Goal: Understand process/instructions

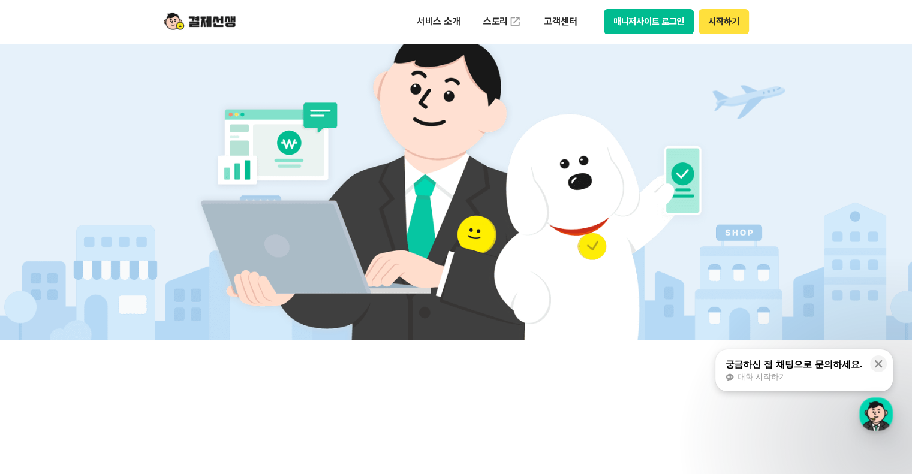
scroll to position [360, 0]
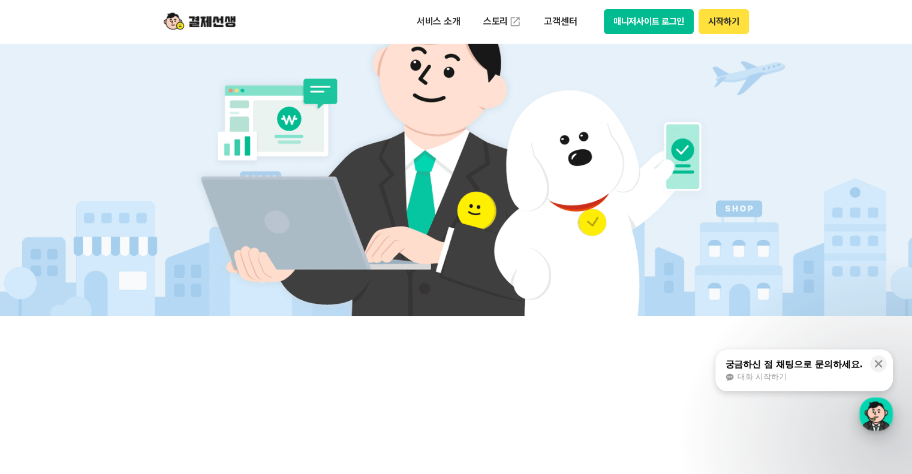
click at [872, 419] on div "button" at bounding box center [876, 414] width 34 height 34
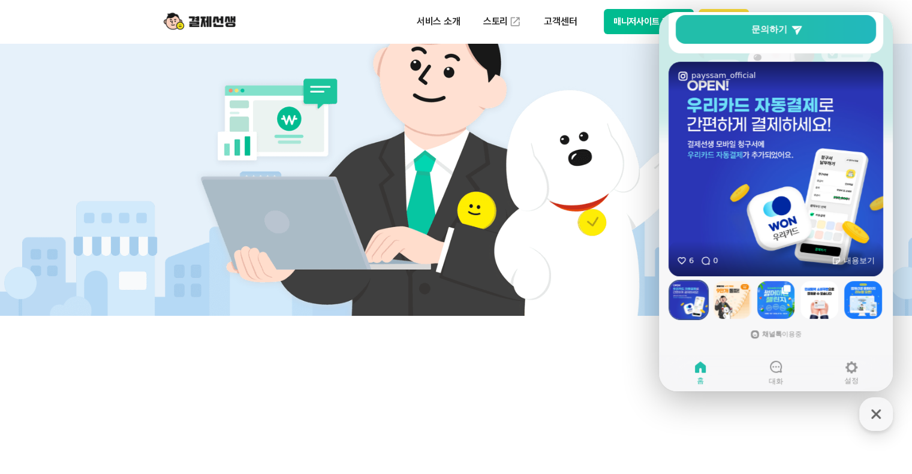
scroll to position [120, 0]
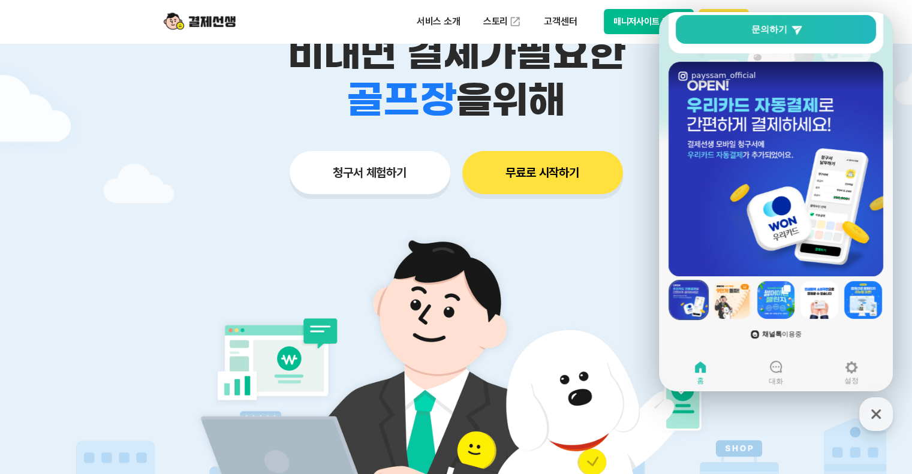
click at [776, 338] on b "채널톡" at bounding box center [772, 334] width 20 height 8
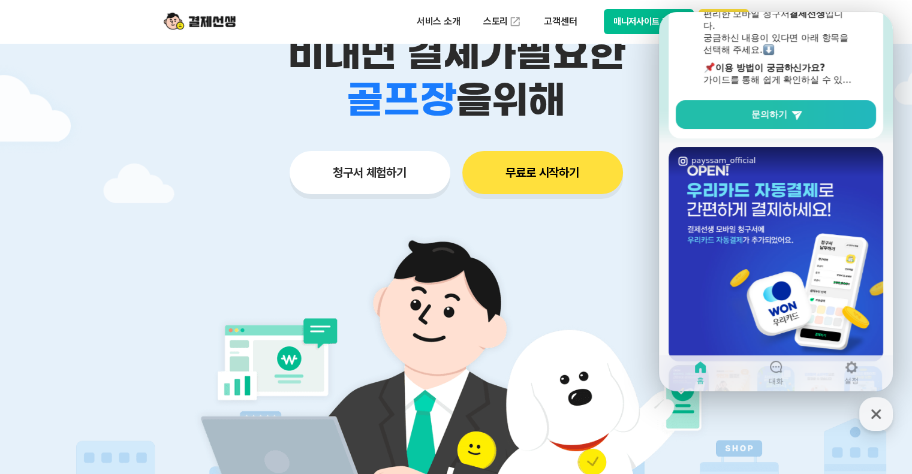
scroll to position [239, 0]
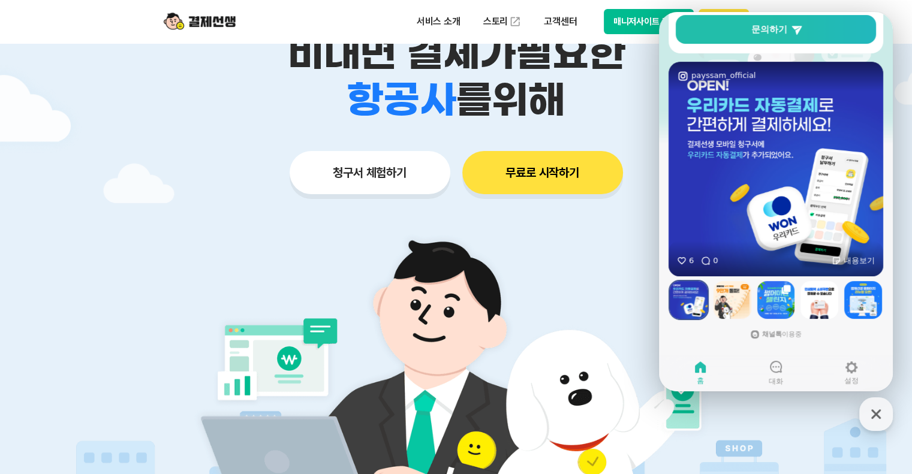
click at [770, 163] on img at bounding box center [775, 169] width 215 height 215
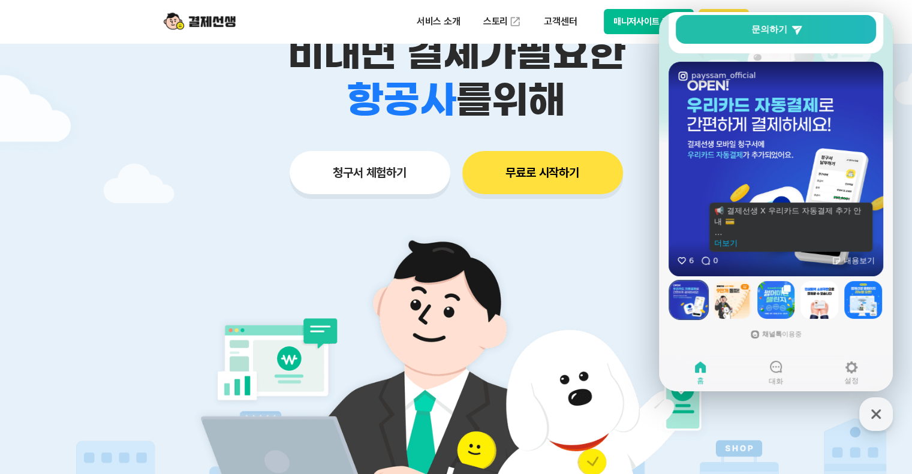
click at [852, 266] on div "내용보기" at bounding box center [858, 260] width 31 height 11
click at [721, 246] on link "더보기" at bounding box center [790, 243] width 153 height 11
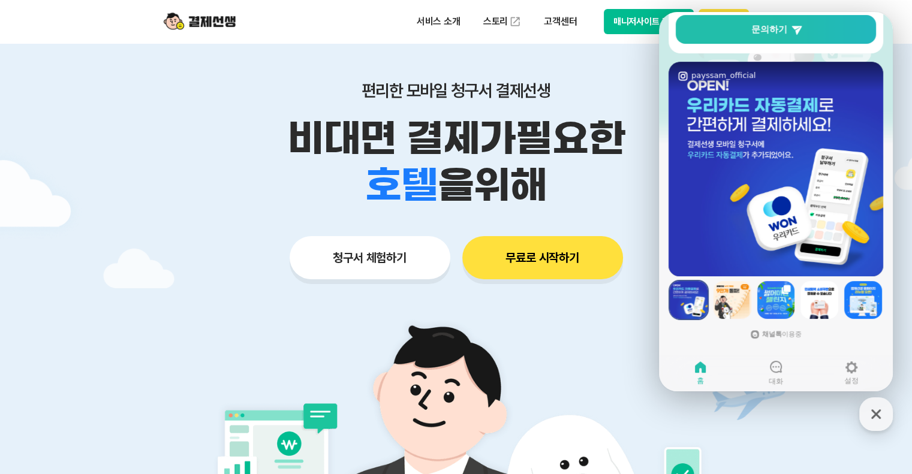
scroll to position [0, 0]
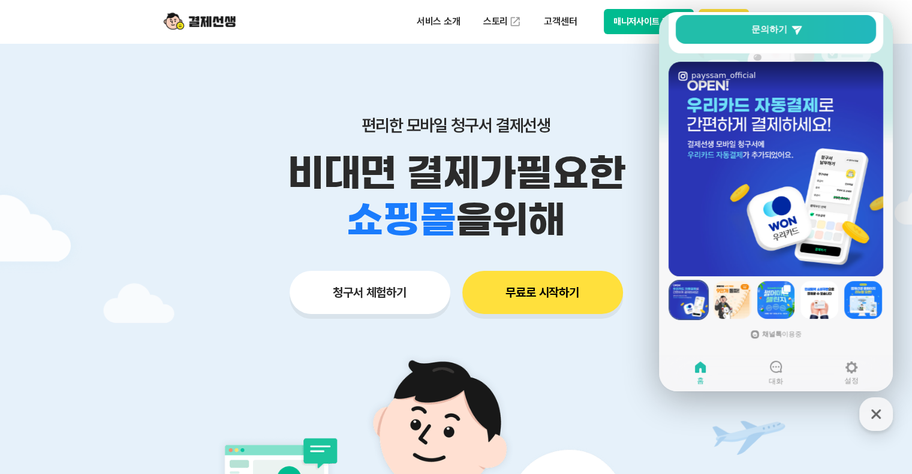
click at [599, 76] on div "편리한 모바일 청구서 결제선생 비대면 결제가 필요한 학원 공부방 호텔 쇼핑몰 병원 배달 보험사 항공사 골프장 을 위해 청구서 체험하기 무료로 …" at bounding box center [456, 191] width 614 height 296
click at [448, 23] on p "서비스 소개" at bounding box center [438, 22] width 61 height 22
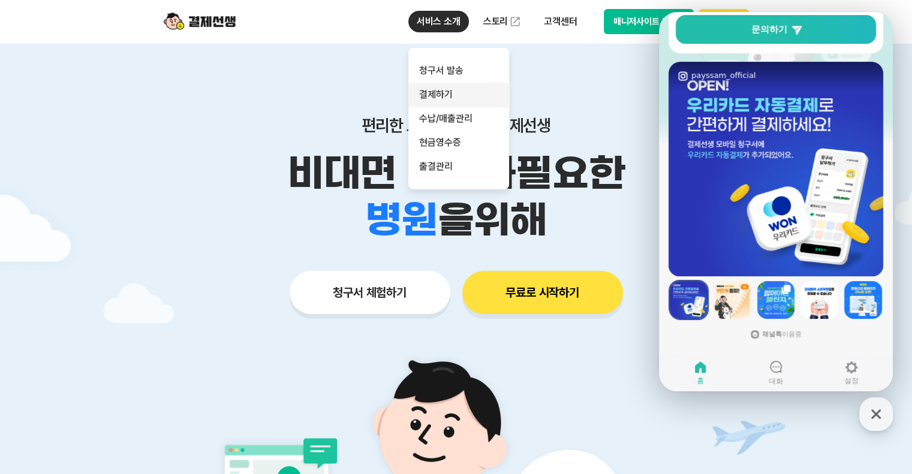
click at [447, 91] on link "결제하기" at bounding box center [458, 95] width 101 height 24
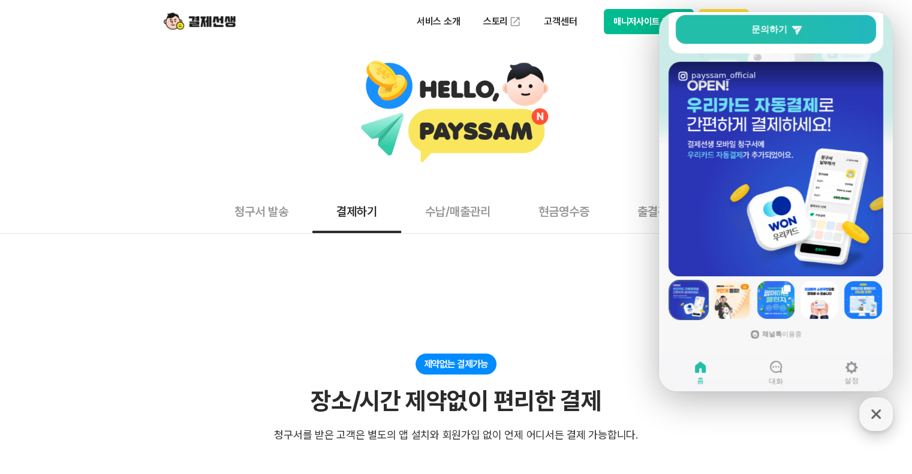
click at [885, 415] on icon "button" at bounding box center [876, 414] width 22 height 22
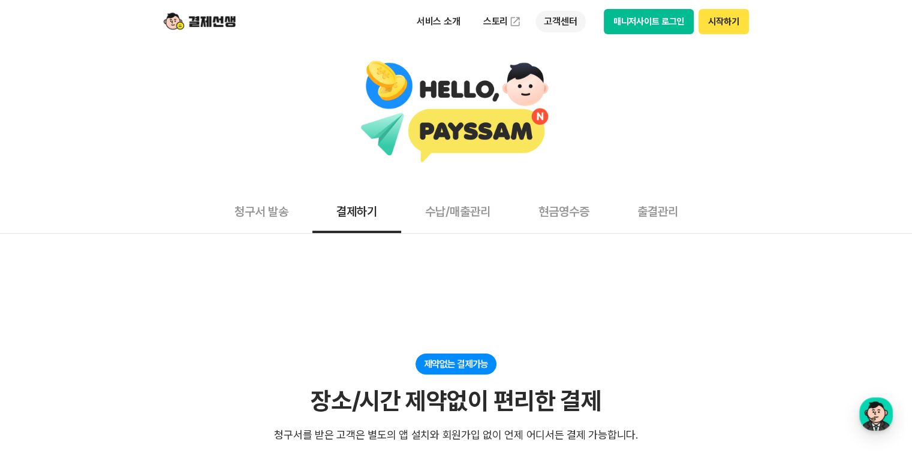
click at [556, 20] on p "고객센터" at bounding box center [560, 22] width 50 height 22
click at [570, 100] on link "이용 가이드" at bounding box center [585, 96] width 101 height 26
